Goal: Check status: Check status

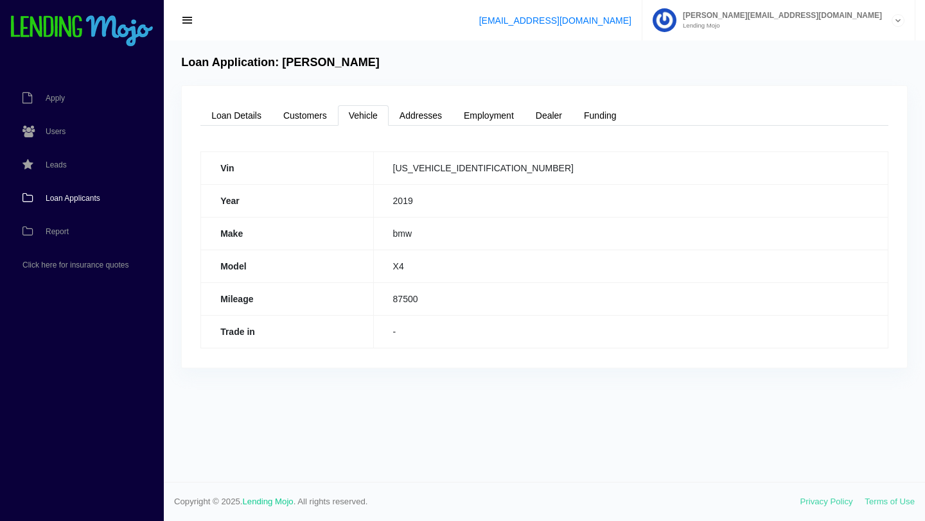
click at [73, 199] on span "Loan Applicants" at bounding box center [73, 199] width 55 height 8
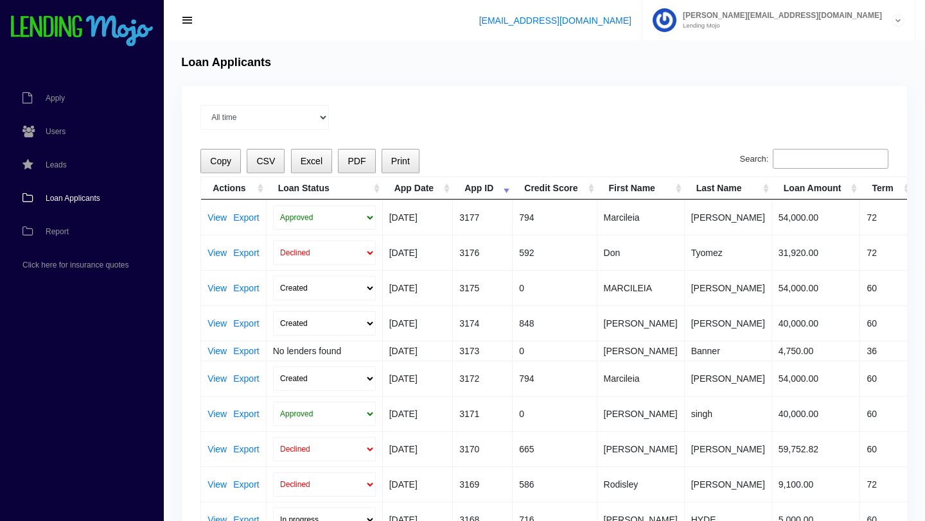
click at [63, 199] on span "Loan Applicants" at bounding box center [73, 199] width 55 height 8
click at [216, 254] on link "View" at bounding box center [216, 252] width 19 height 9
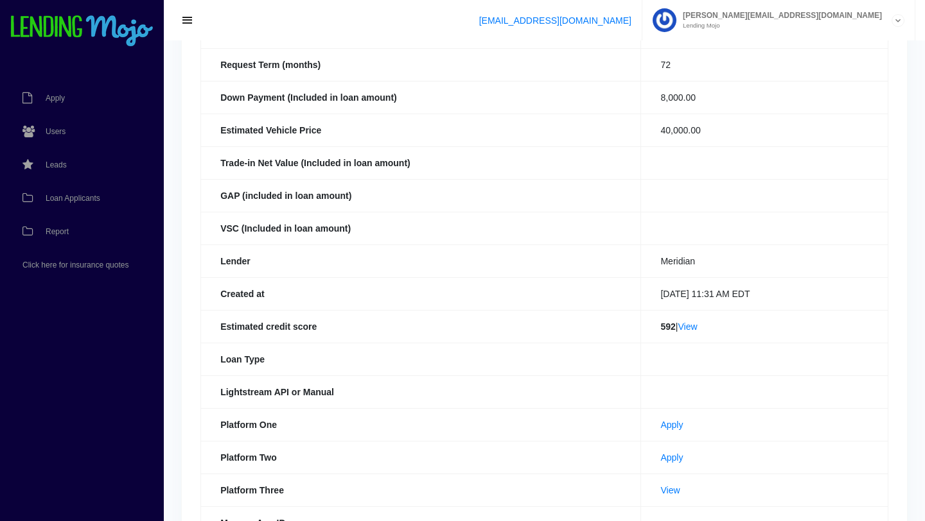
scroll to position [205, 0]
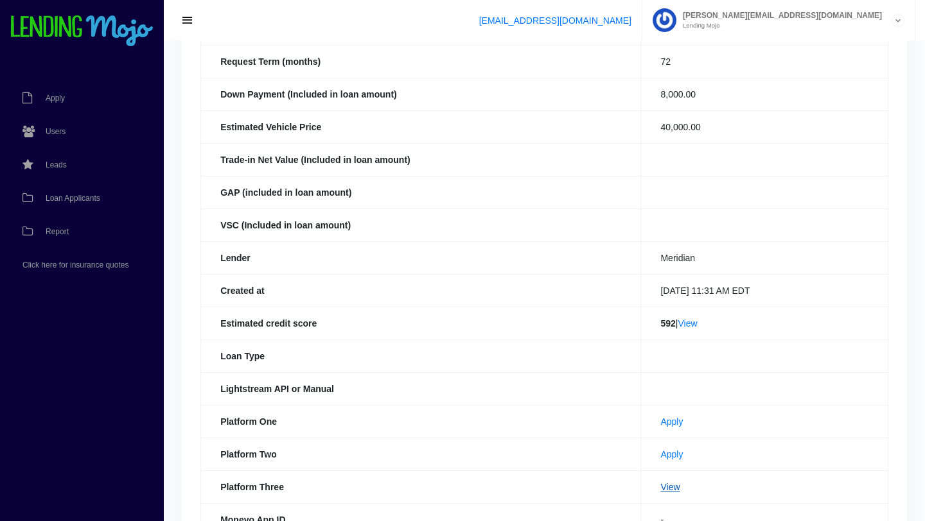
click at [660, 489] on link "View" at bounding box center [669, 487] width 19 height 10
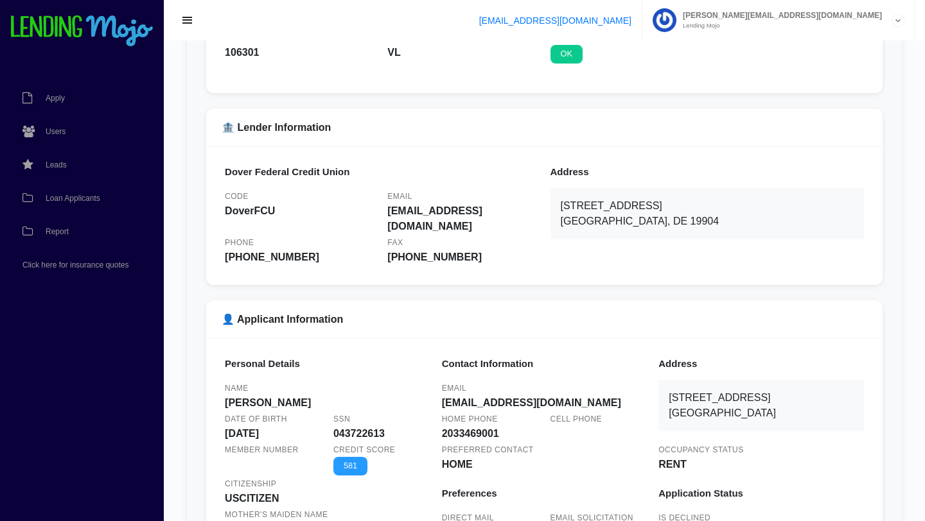
scroll to position [152, 0]
click at [66, 201] on span "Loan Applicants" at bounding box center [73, 199] width 55 height 8
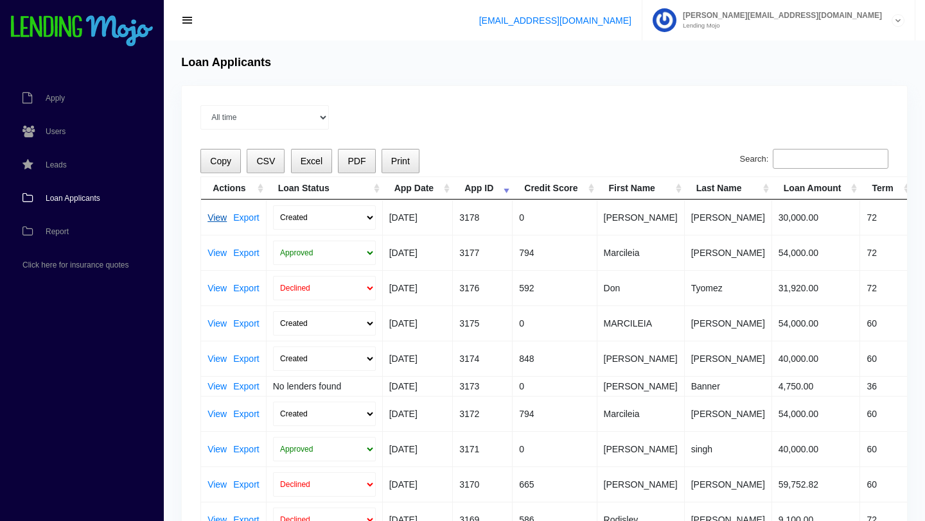
click at [217, 219] on link "View" at bounding box center [216, 217] width 19 height 9
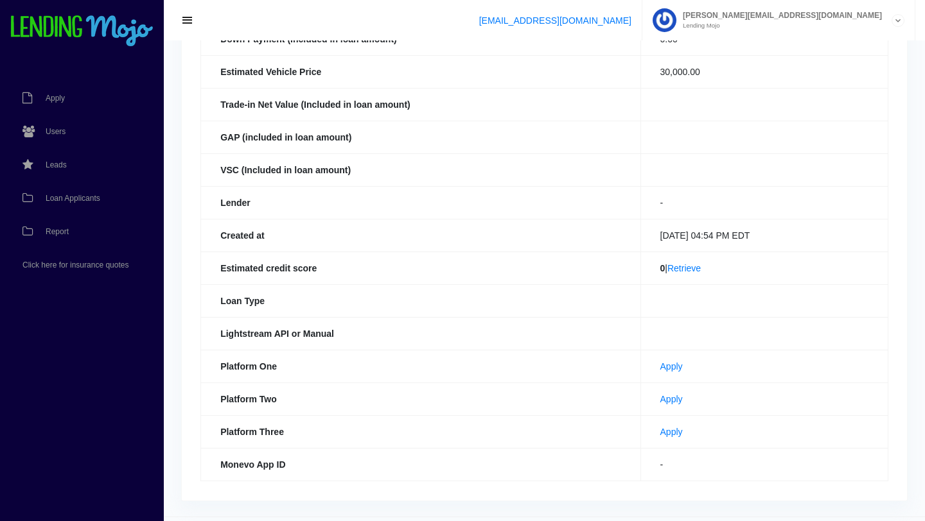
scroll to position [262, 0]
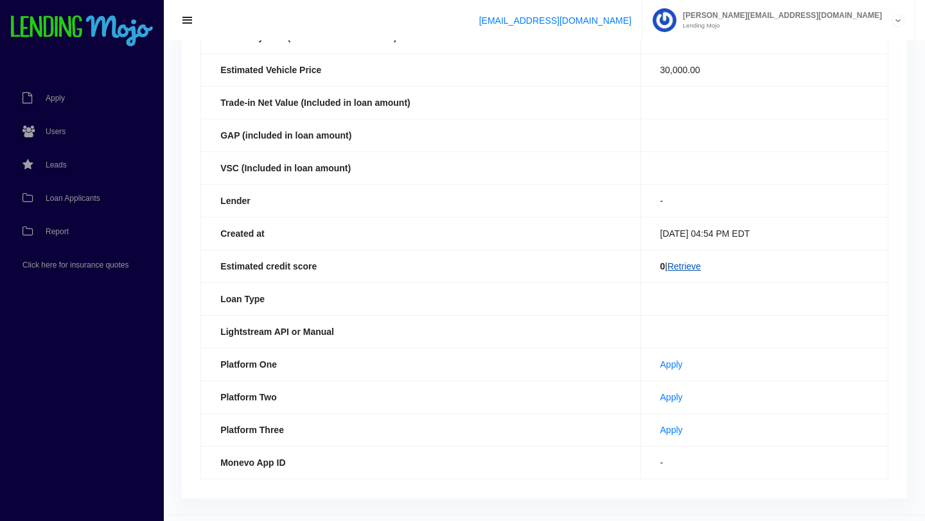
click at [679, 266] on link "Retrieve" at bounding box center [683, 266] width 33 height 10
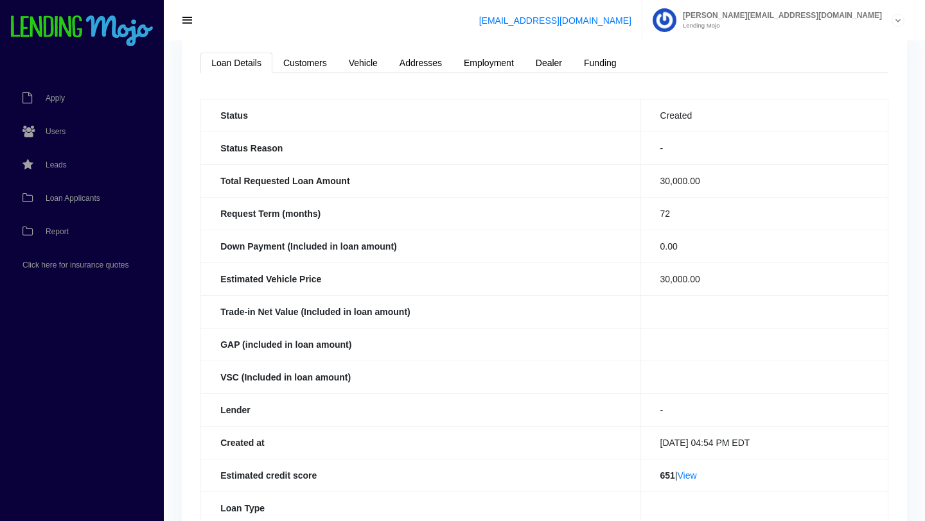
scroll to position [7, 0]
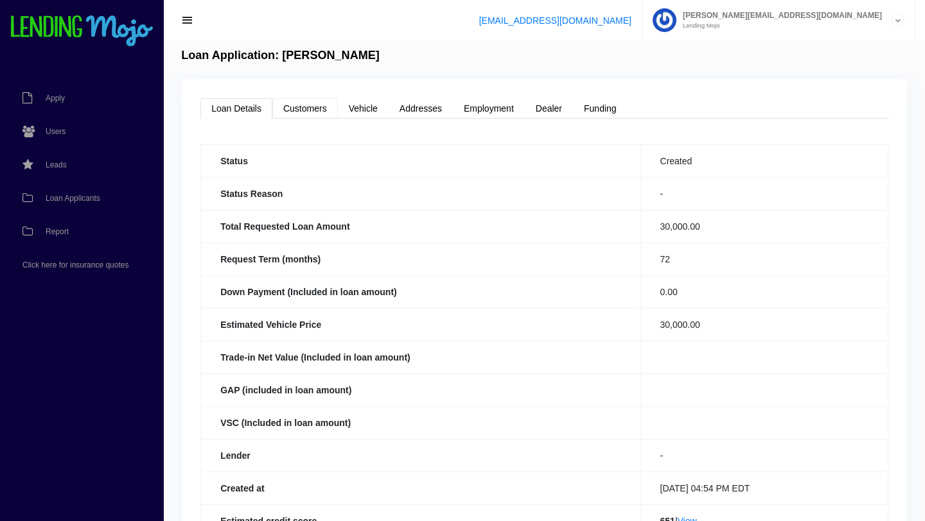
click at [317, 109] on link "Customers" at bounding box center [304, 108] width 65 height 21
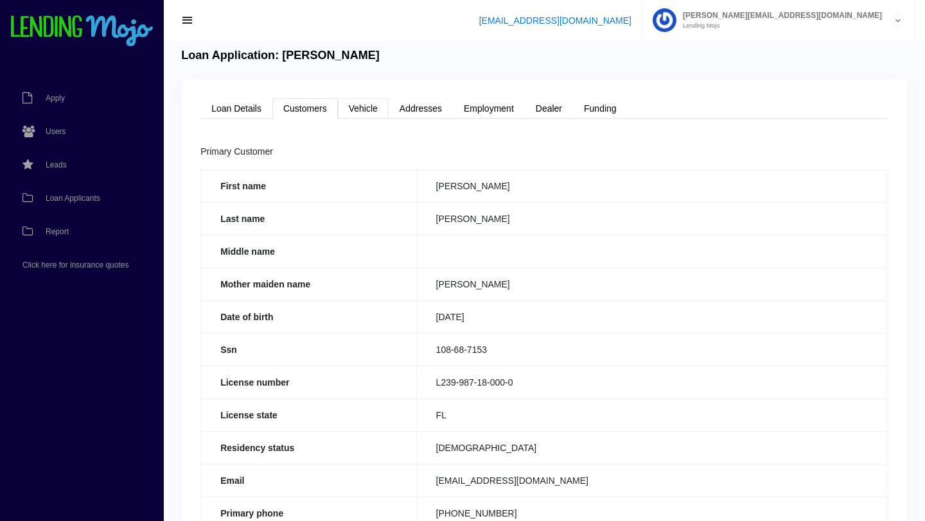
click at [369, 103] on link "Vehicle" at bounding box center [363, 108] width 51 height 21
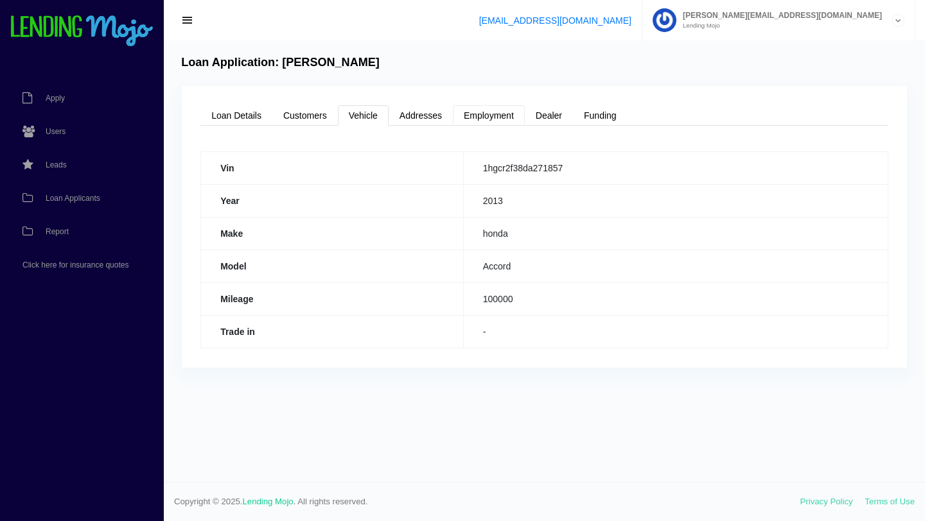
click at [485, 118] on link "Employment" at bounding box center [489, 115] width 72 height 21
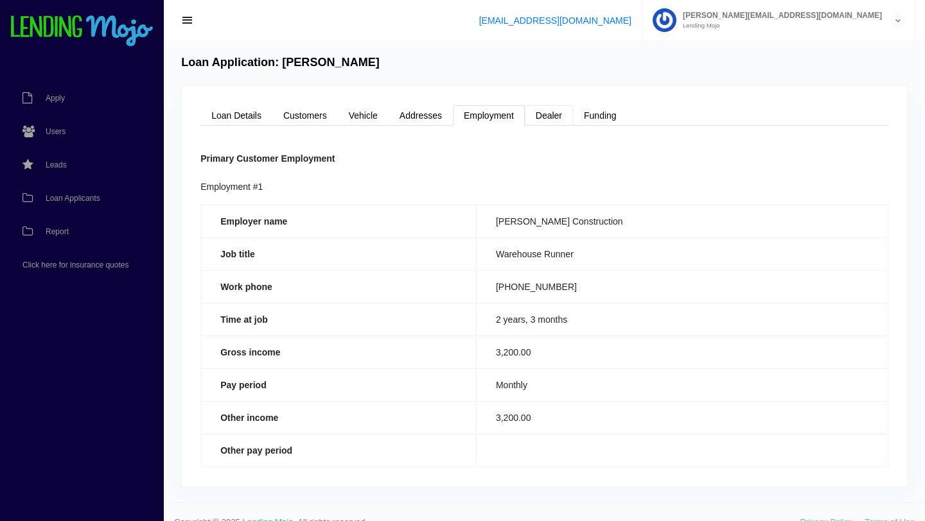
click at [549, 116] on link "Dealer" at bounding box center [549, 115] width 48 height 21
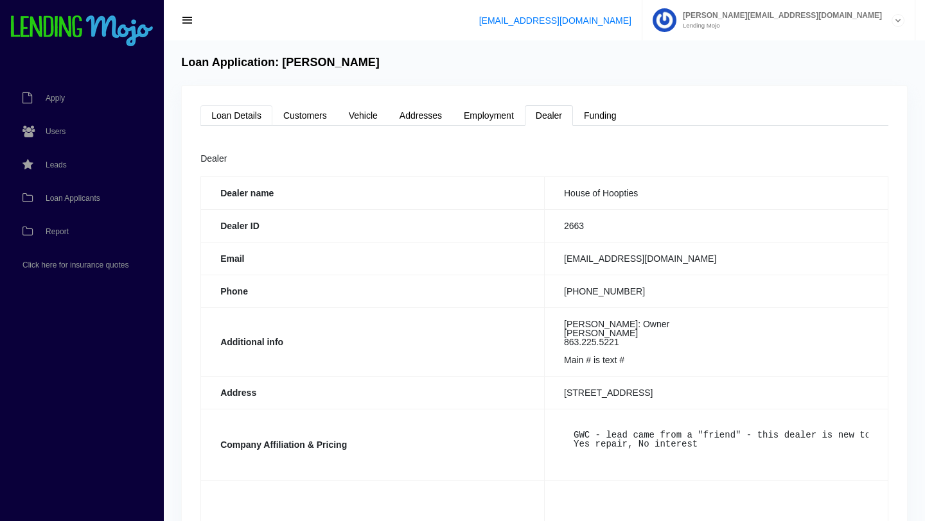
click at [232, 117] on link "Loan Details" at bounding box center [236, 115] width 72 height 21
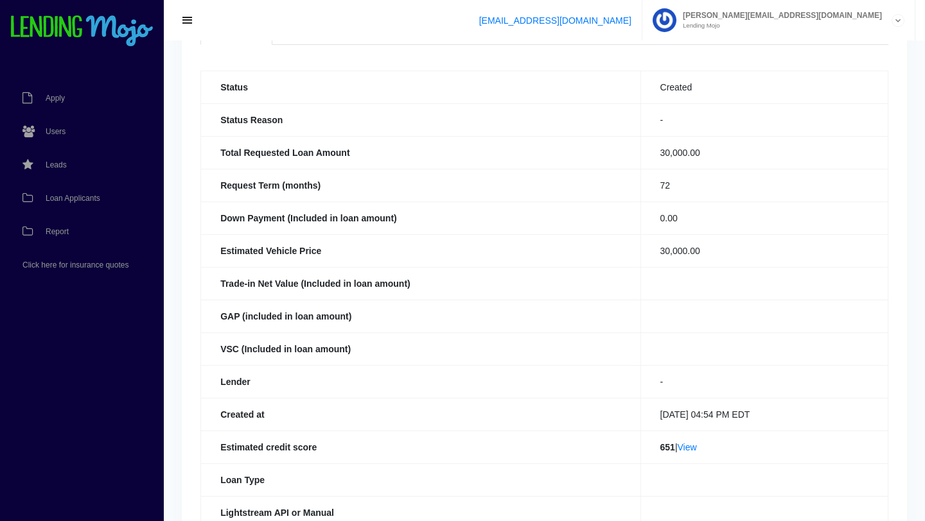
scroll to position [84, 0]
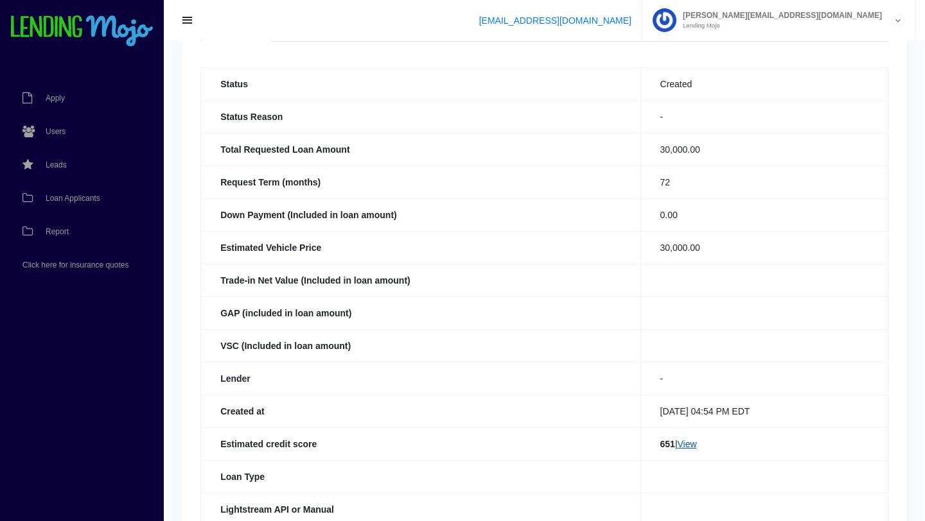
click at [684, 447] on link "View" at bounding box center [686, 444] width 19 height 10
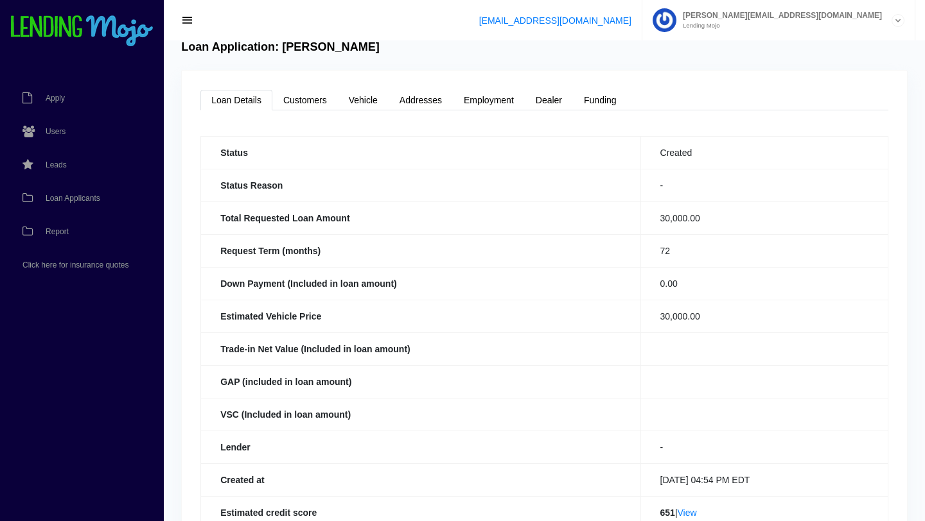
scroll to position [0, 0]
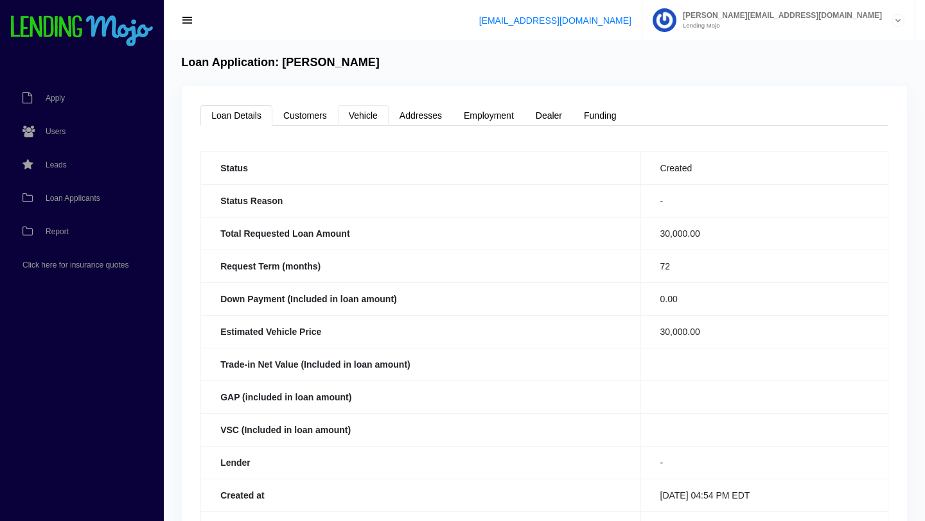
click at [361, 116] on link "Vehicle" at bounding box center [363, 115] width 51 height 21
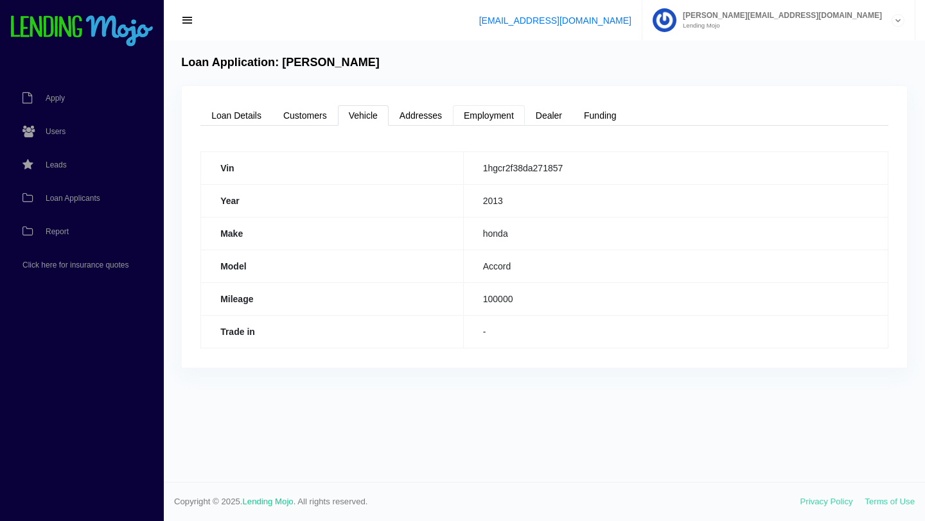
click at [491, 114] on link "Employment" at bounding box center [489, 115] width 72 height 21
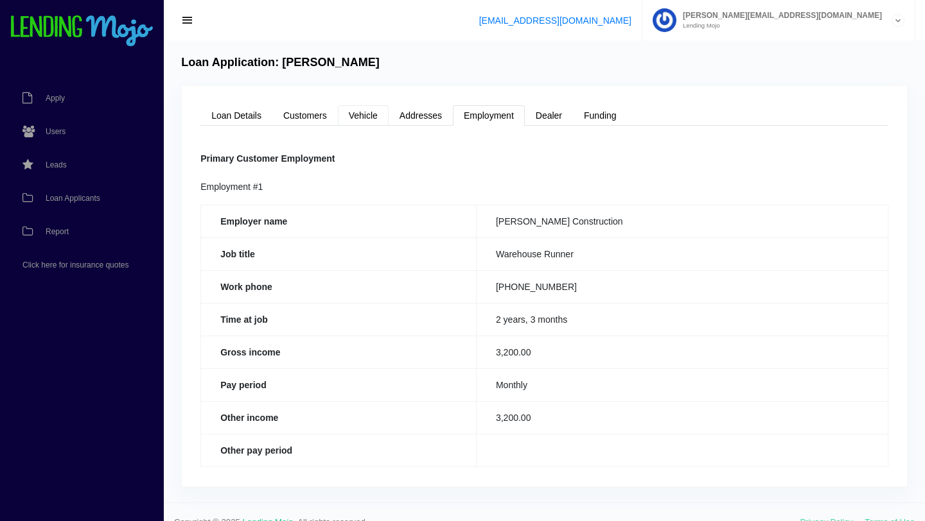
click at [363, 113] on link "Vehicle" at bounding box center [363, 115] width 51 height 21
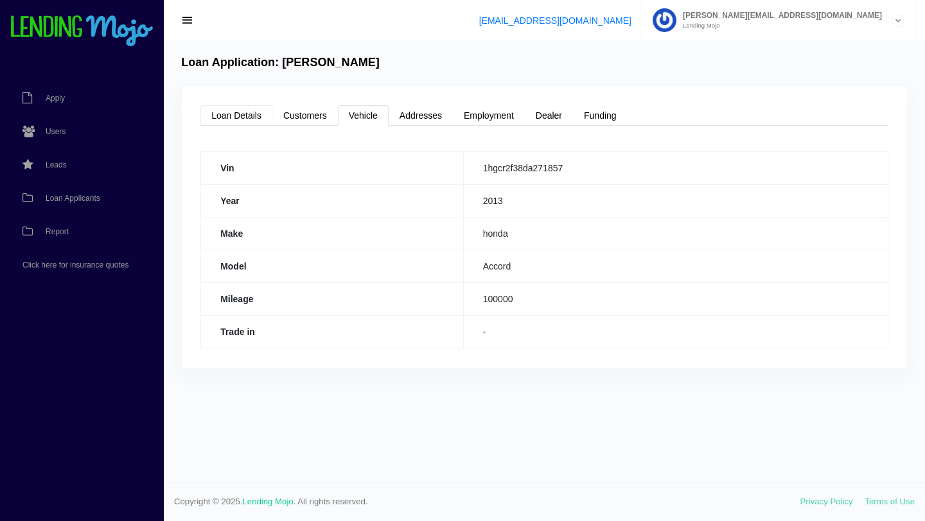
click at [238, 120] on link "Loan Details" at bounding box center [236, 115] width 72 height 21
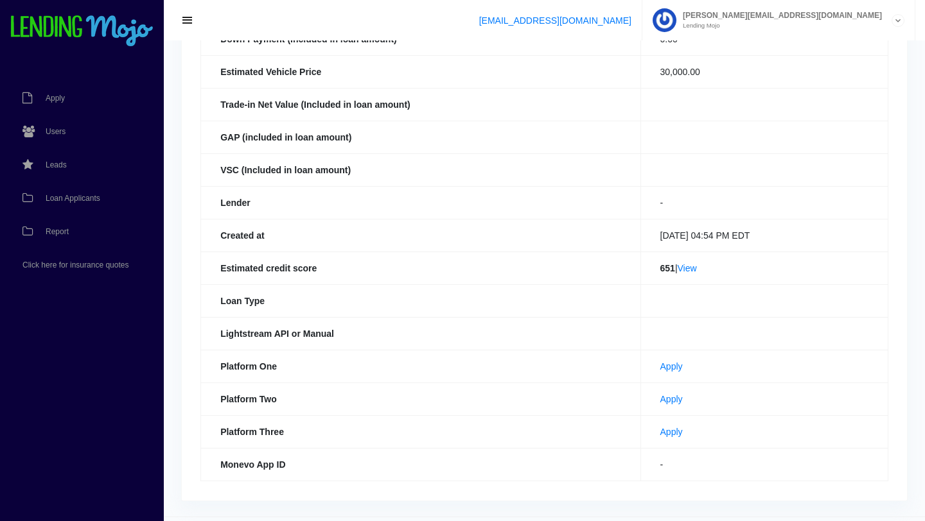
scroll to position [268, 0]
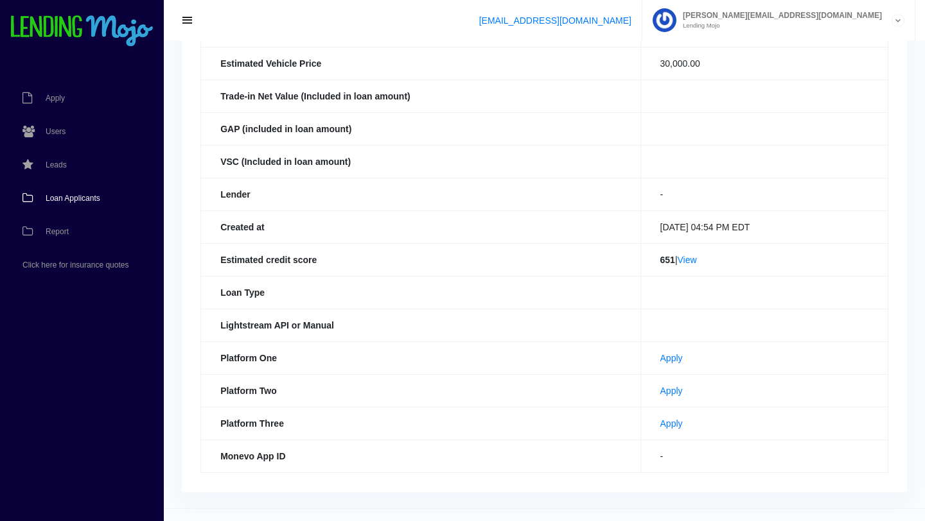
click at [73, 198] on span "Loan Applicants" at bounding box center [73, 199] width 55 height 8
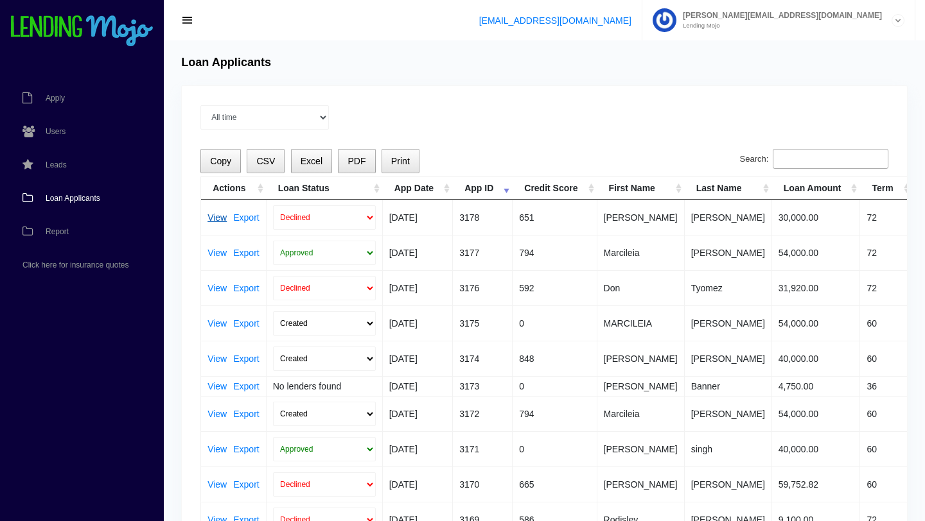
click at [214, 218] on link "View" at bounding box center [216, 217] width 19 height 9
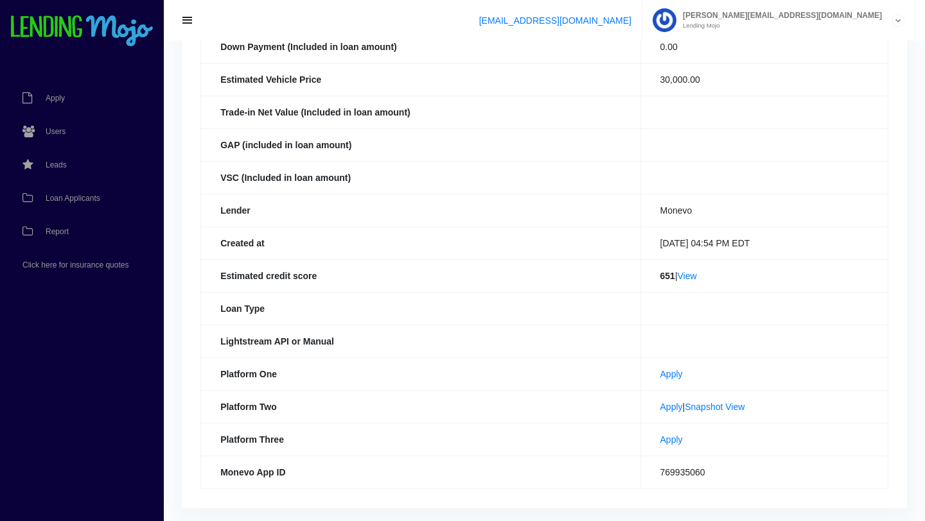
scroll to position [294, 0]
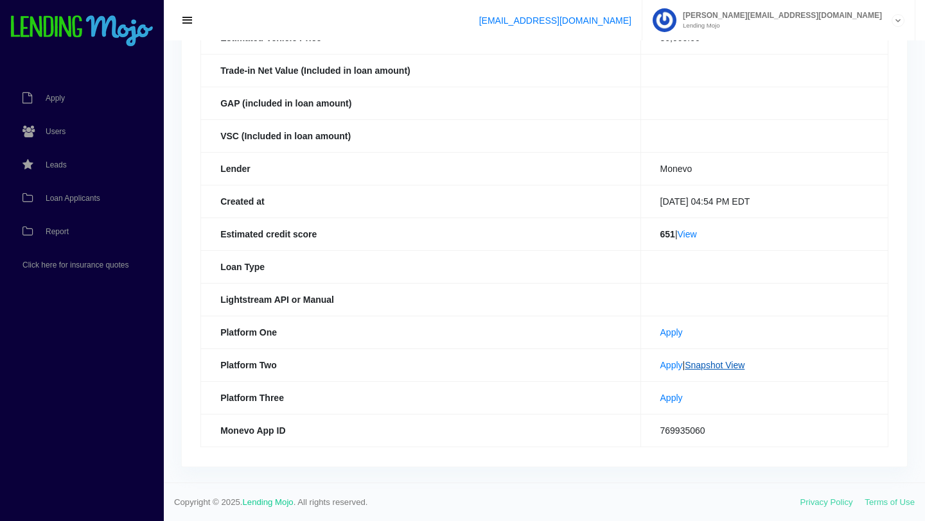
click at [721, 366] on link "Snapshot View" at bounding box center [714, 365] width 60 height 10
click at [81, 198] on span "Loan Applicants" at bounding box center [73, 199] width 55 height 8
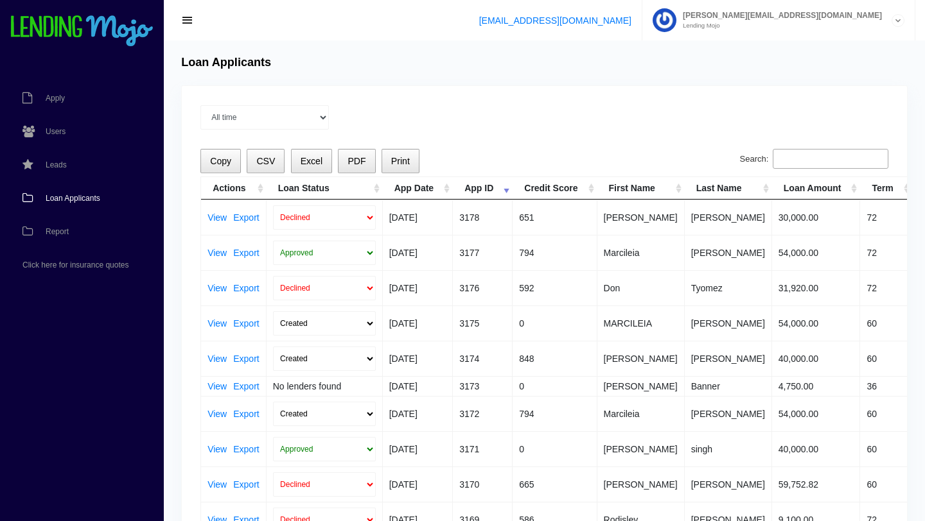
click at [78, 200] on span "Loan Applicants" at bounding box center [73, 199] width 55 height 8
click at [72, 199] on span "Loan Applicants" at bounding box center [73, 199] width 55 height 8
